Goal: Task Accomplishment & Management: Manage account settings

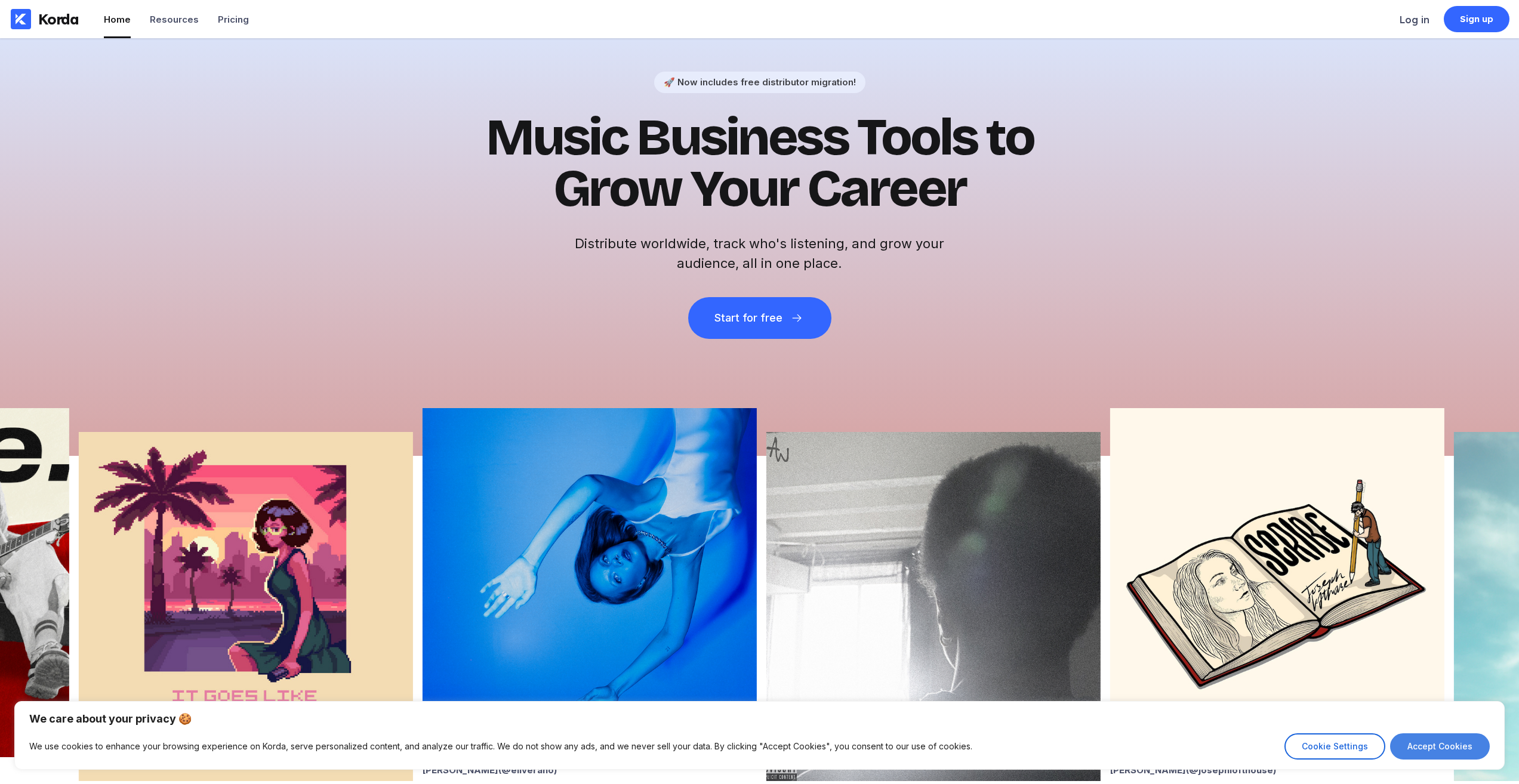
click at [1461, 749] on button "Accept Cookies" at bounding box center [1440, 746] width 100 height 26
checkbox input "true"
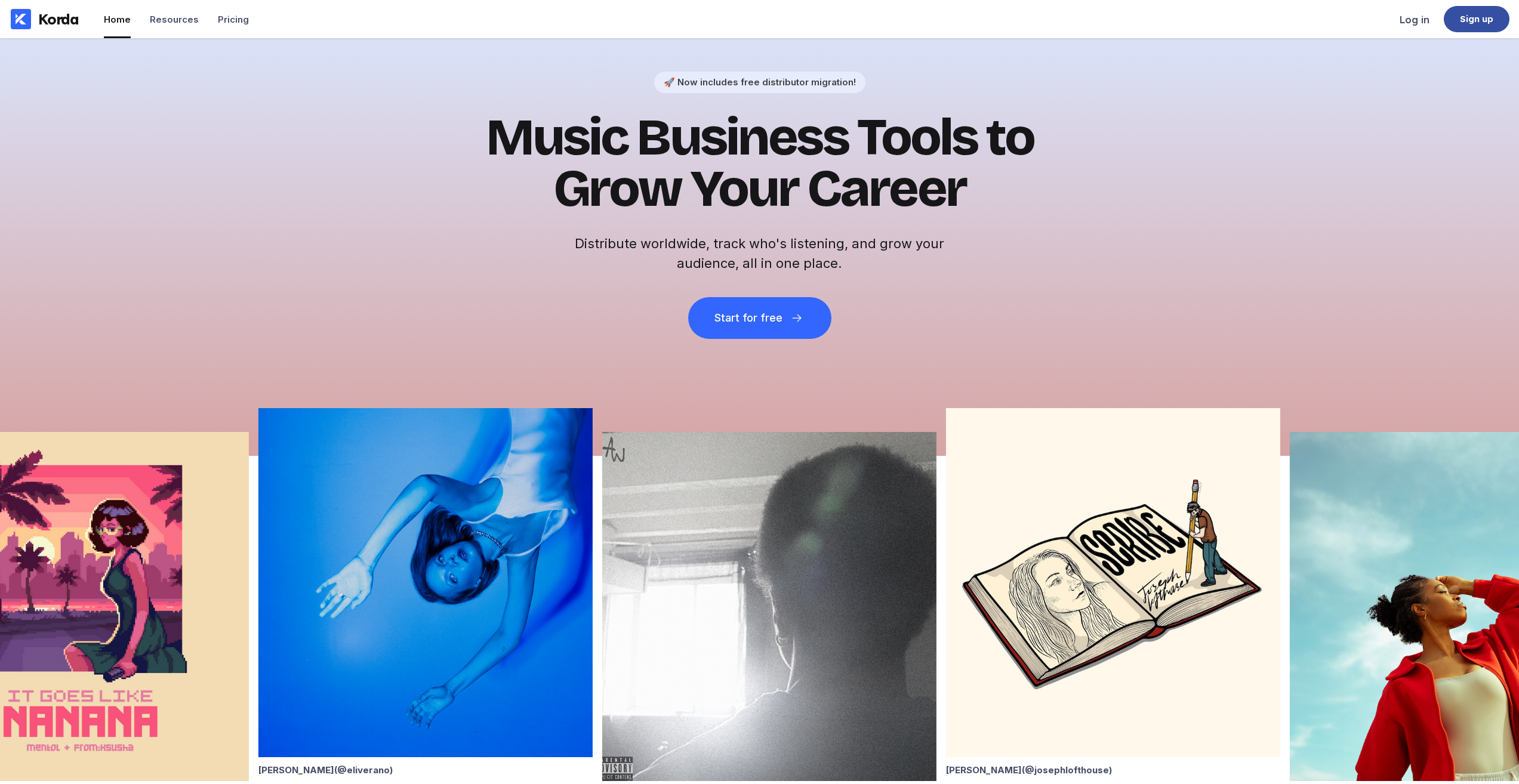
click at [1457, 29] on div "Sign up" at bounding box center [1476, 19] width 66 height 26
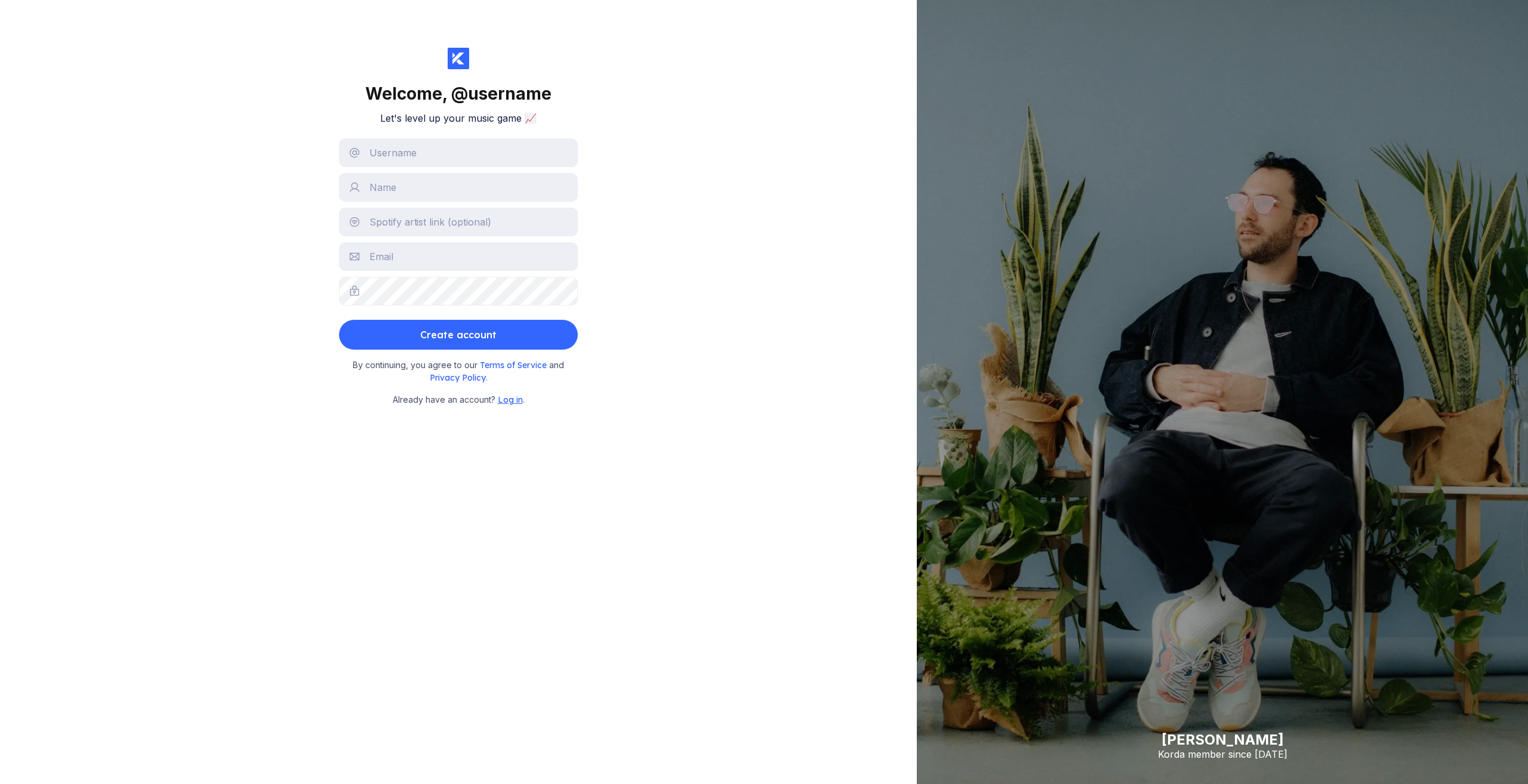
click at [503, 397] on span "Log in" at bounding box center [510, 400] width 25 height 11
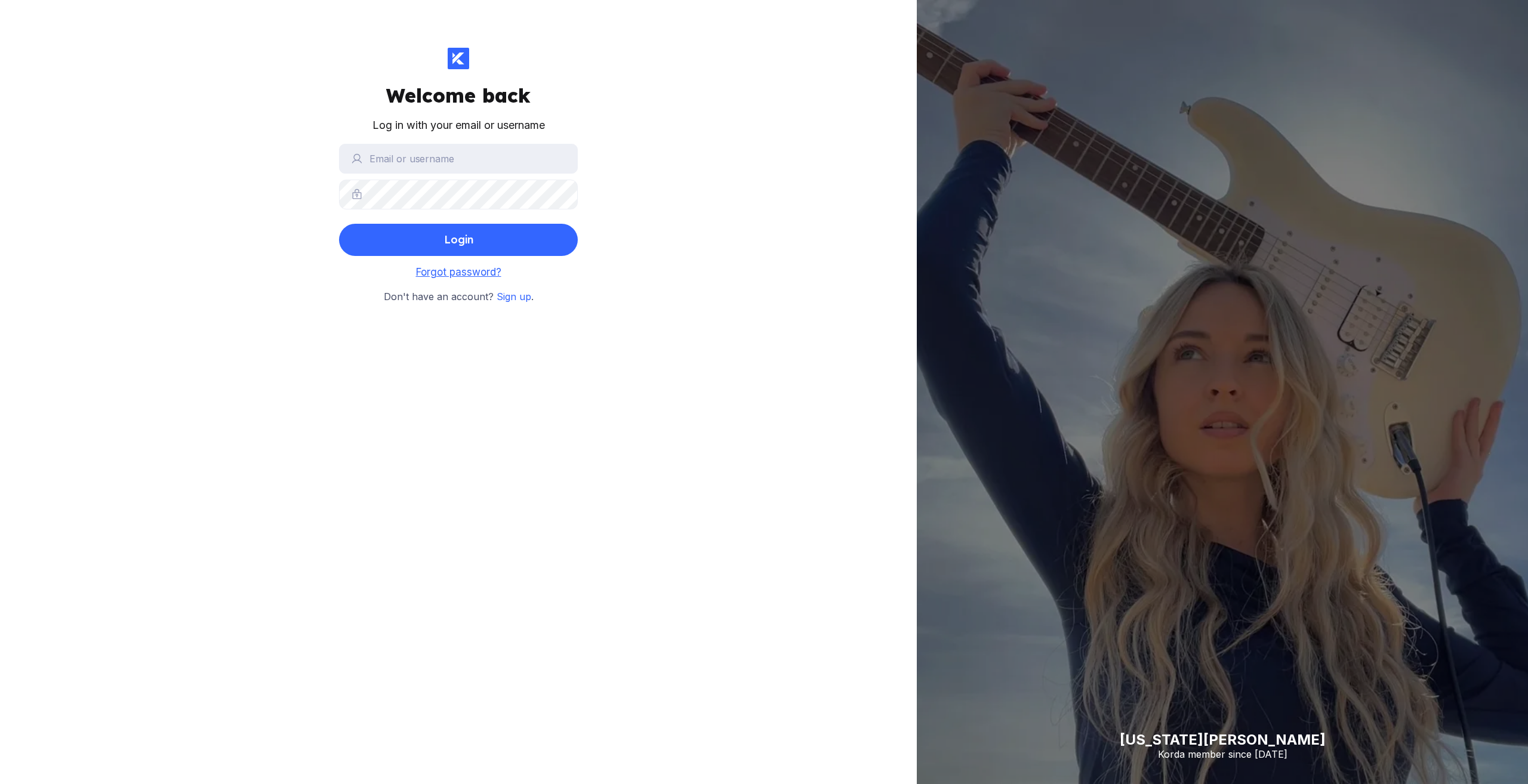
click at [421, 274] on span "Forgot password?" at bounding box center [459, 272] width 85 height 12
